Goal: Task Accomplishment & Management: Manage account settings

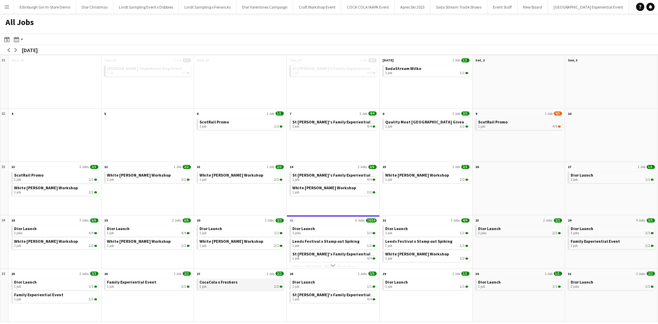
click at [242, 285] on div "1 job 2/2" at bounding box center [241, 287] width 83 height 4
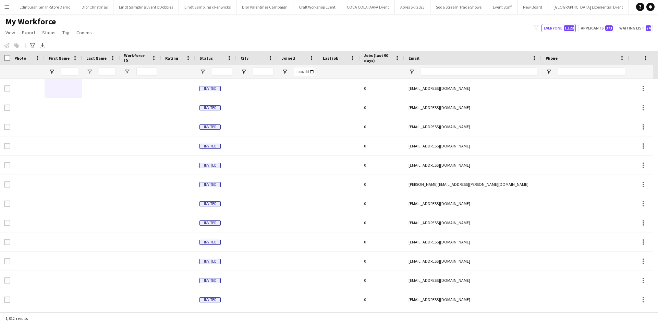
scroll to position [0, 6274]
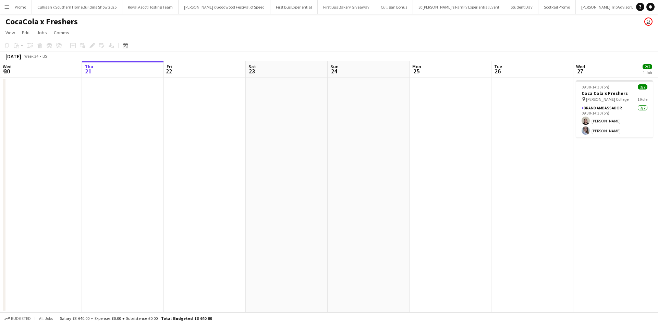
scroll to position [0, 6925]
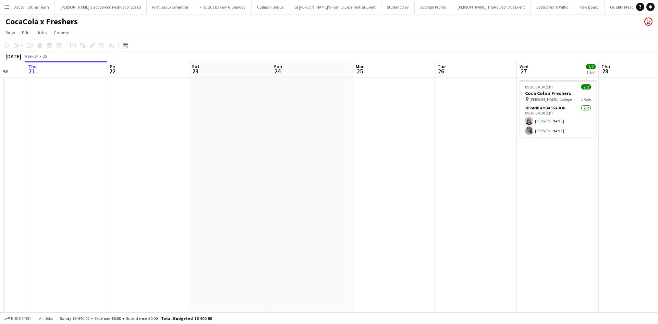
drag, startPoint x: 456, startPoint y: 247, endPoint x: 148, endPoint y: 226, distance: 308.2
click at [148, 226] on app-calendar-viewport "Mon 18 Tue 19 Wed 20 Thu 21 Fri 22 Sat 23 Sun 24 Mon 25 Tue 26 Wed 27 2/2 1 Job…" at bounding box center [329, 186] width 658 height 251
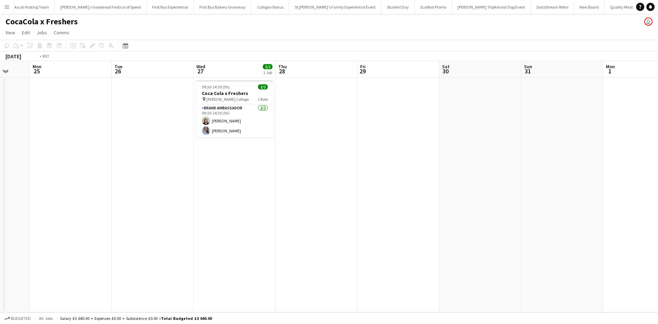
drag, startPoint x: 471, startPoint y: 254, endPoint x: 285, endPoint y: 229, distance: 188.5
click at [203, 223] on app-calendar-viewport "Thu 21 Fri 22 Sat 23 Sun 24 Mon 25 Tue 26 Wed 27 2/2 1 Job Thu 28 Fri 29 Sat 30…" at bounding box center [329, 186] width 658 height 251
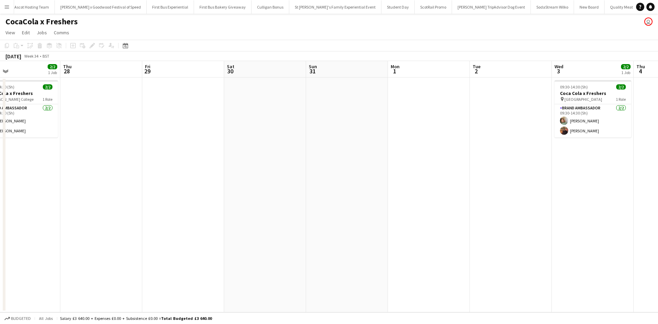
drag, startPoint x: 405, startPoint y: 243, endPoint x: 177, endPoint y: 221, distance: 229.4
click at [135, 208] on app-calendar-viewport "Sat 23 Sun 24 Mon 25 Tue 26 Wed 27 2/2 1 Job Thu 28 Fri 29 Sat 30 Sun 31 Mon 1 …" at bounding box center [329, 186] width 658 height 251
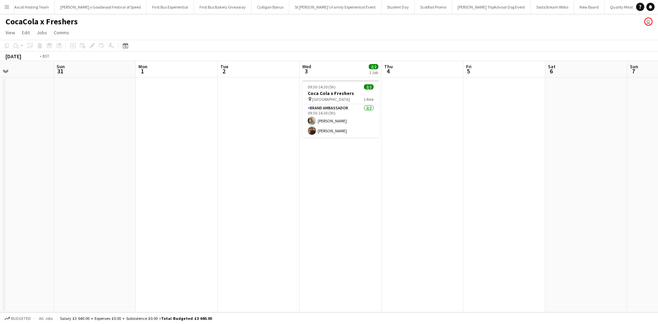
drag, startPoint x: 470, startPoint y: 244, endPoint x: 156, endPoint y: 237, distance: 314.8
click at [35, 215] on app-calendar-viewport "Wed 27 2/2 1 Job Thu 28 Fri 29 Sat 30 Sun 31 Mon 1 Tue 2 Wed 3 2/2 1 Job Thu 4 …" at bounding box center [329, 186] width 658 height 251
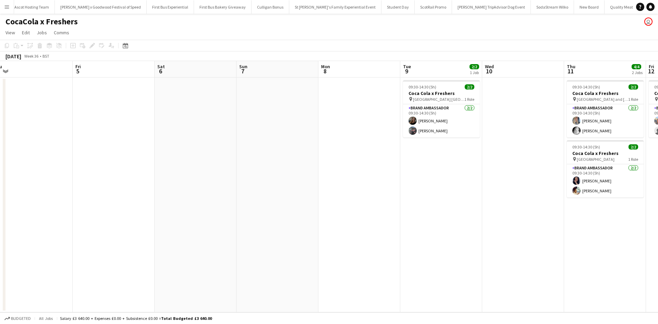
drag, startPoint x: 444, startPoint y: 270, endPoint x: 235, endPoint y: 242, distance: 211.4
click at [235, 242] on app-calendar-viewport "Tue 2 Wed 3 2/2 1 Job Thu 4 Fri 5 Sat 6 Sun 7 Mon 8 Tue 9 2/2 1 Job Wed 10 Thu …" at bounding box center [329, 186] width 658 height 251
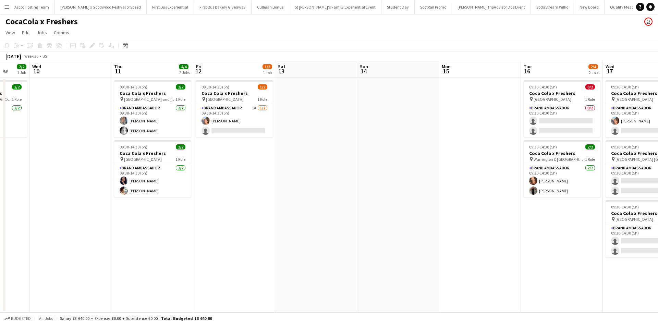
drag, startPoint x: 436, startPoint y: 246, endPoint x: 128, endPoint y: 229, distance: 308.7
click at [113, 232] on app-calendar-viewport "Sun 7 Mon 8 Tue 9 2/2 1 Job Wed 10 Thu 11 4/4 2 Jobs Fri 12 1/2 1 Job Sat 13 Su…" at bounding box center [329, 186] width 658 height 251
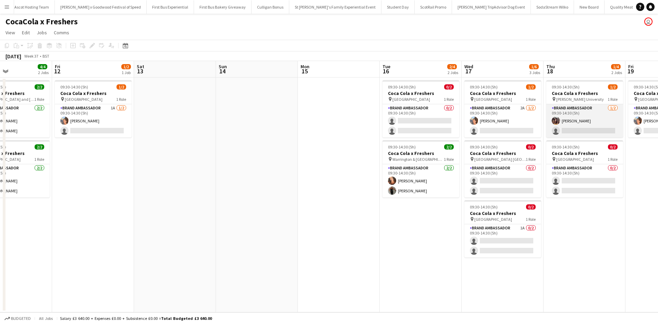
click at [579, 121] on app-card-role "Brand Ambassador 1/2 09:30-14:30 (5h) Ting Yan Ng single-neutral-actions" at bounding box center [584, 120] width 77 height 33
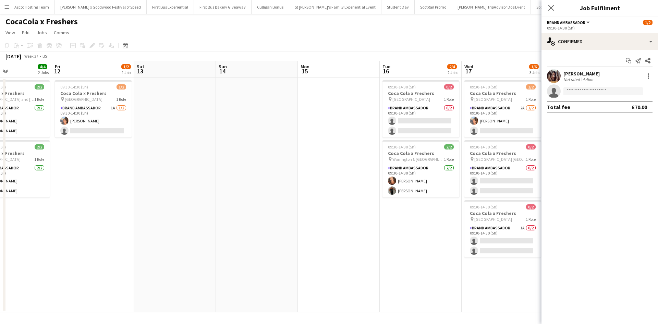
click at [574, 73] on div "Ting Yan Ng" at bounding box center [582, 74] width 36 height 6
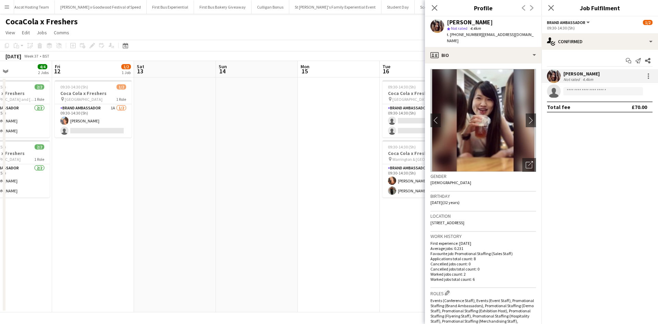
drag, startPoint x: 497, startPoint y: 216, endPoint x: 429, endPoint y: 216, distance: 68.6
click at [429, 216] on app-crew-profile-bio "chevron-left chevron-right Open photos pop-in Gender Female Birthday 30-05-1993…" at bounding box center [483, 193] width 117 height 261
copy span "33K Fraser Road, Aberdeen, AB25 3UE"
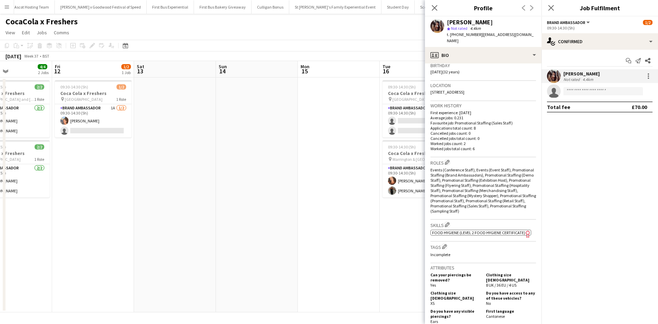
scroll to position [206, 0]
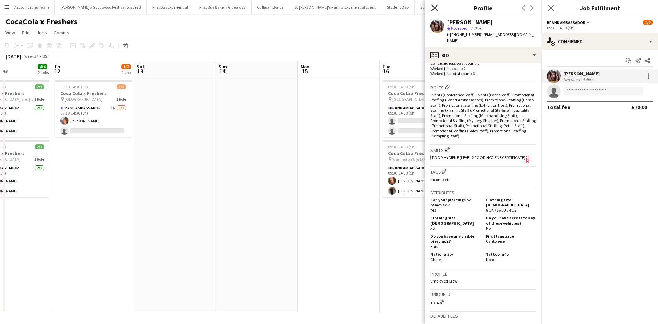
click at [436, 8] on icon "Close pop-in" at bounding box center [434, 7] width 7 height 7
